Goal: Task Accomplishment & Management: Manage account settings

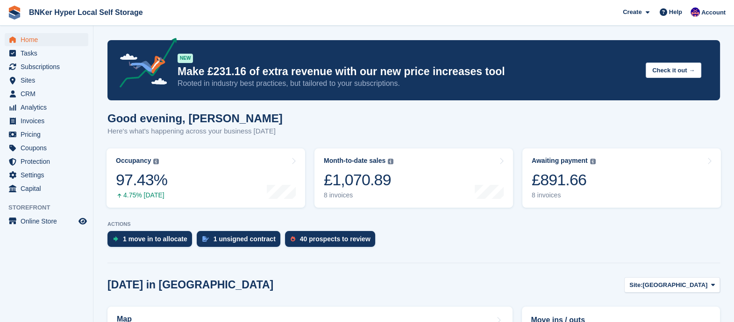
click at [148, 238] on div "1 move in to allocate" at bounding box center [155, 238] width 64 height 7
